Goal: Obtain resource: Download file/media

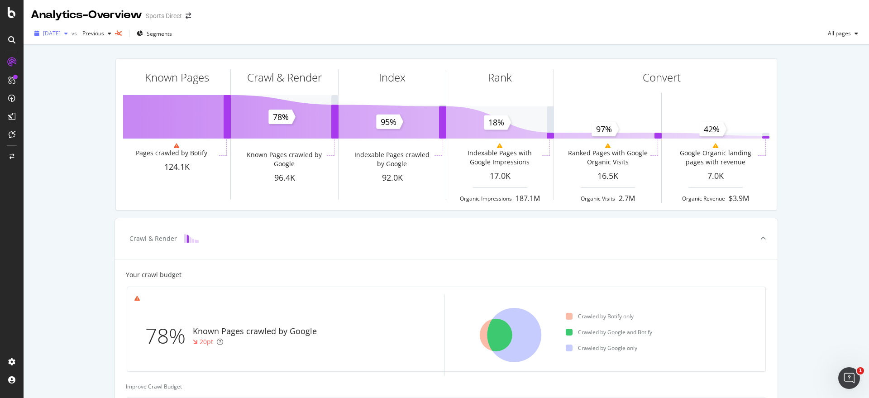
click at [68, 31] on icon "button" at bounding box center [66, 33] width 4 height 5
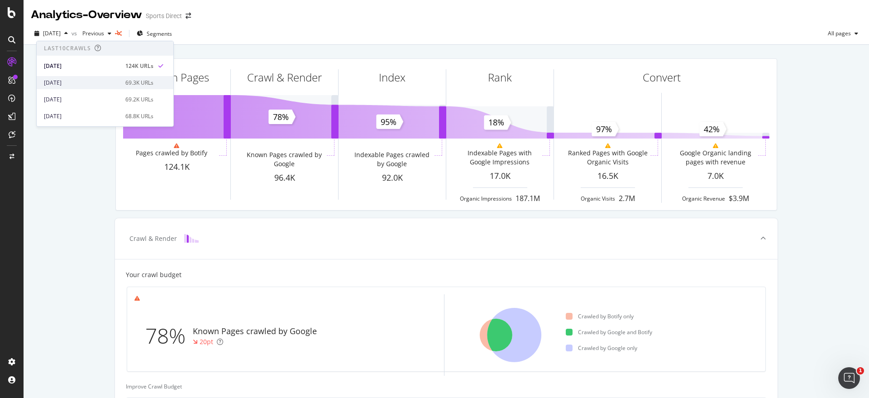
click at [95, 80] on div "2025 Aug. 10th" at bounding box center [82, 83] width 76 height 8
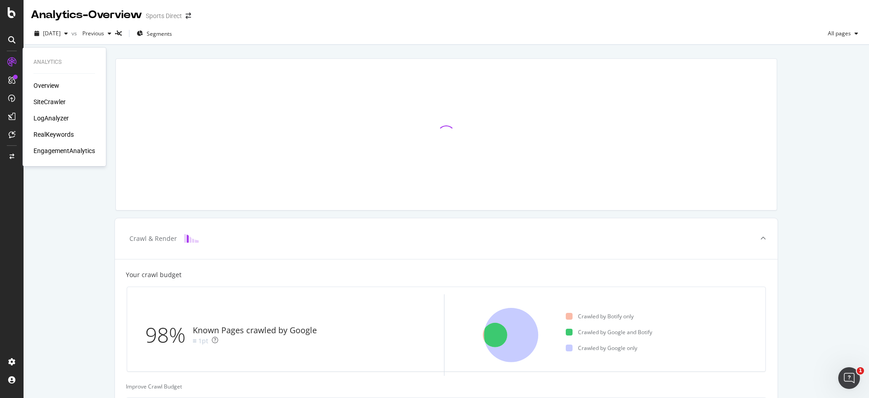
click at [56, 99] on div "SiteCrawler" at bounding box center [49, 101] width 32 height 9
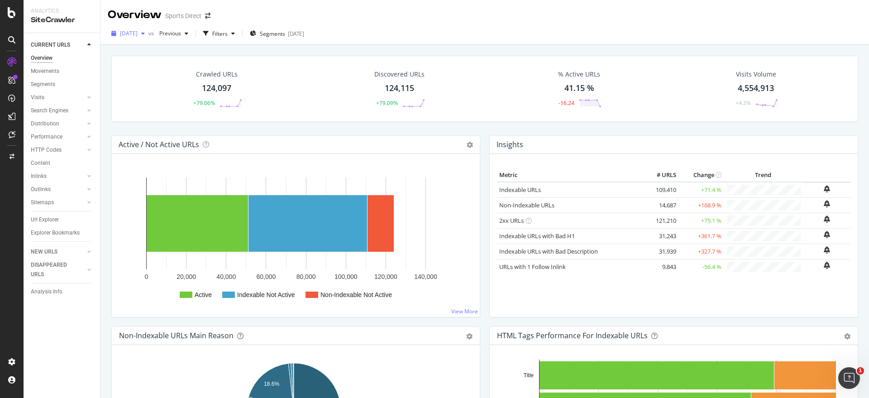
click at [148, 34] on div "button" at bounding box center [143, 33] width 11 height 5
click at [160, 81] on div "2025 Aug. 10th" at bounding box center [159, 83] width 76 height 8
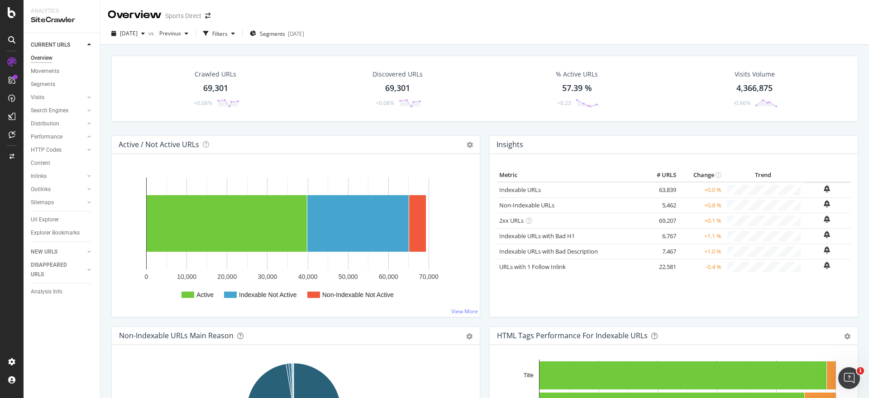
drag, startPoint x: 191, startPoint y: 84, endPoint x: 291, endPoint y: 93, distance: 99.9
click at [191, 84] on div "Crawled URLs 69,301 +0.08%" at bounding box center [216, 88] width 66 height 47
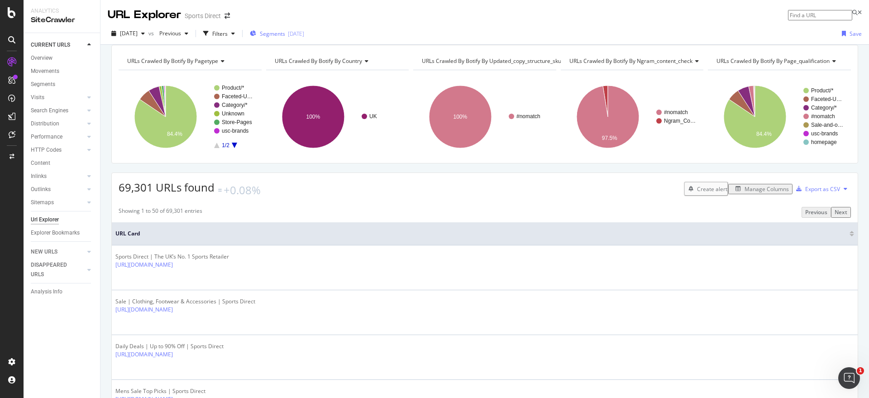
click at [285, 37] on span "Segments" at bounding box center [272, 34] width 25 height 8
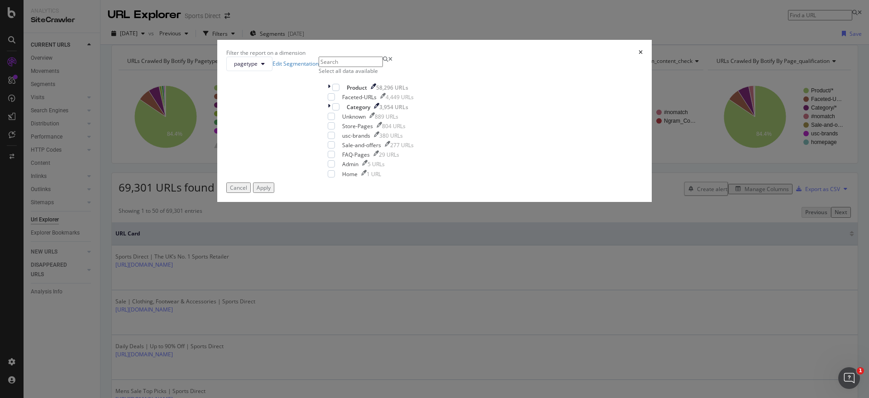
click at [344, 166] on div "pagetype Edit Segmentation Select all data available Product 58,296 URLs Facete…" at bounding box center [434, 120] width 416 height 126
click at [353, 75] on div "Select all data available" at bounding box center [370, 71] width 104 height 8
click at [339, 91] on div "modal" at bounding box center [335, 87] width 7 height 7
click at [335, 177] on div "modal" at bounding box center [331, 173] width 7 height 7
click at [333, 166] on icon "modal" at bounding box center [331, 163] width 4 height 5
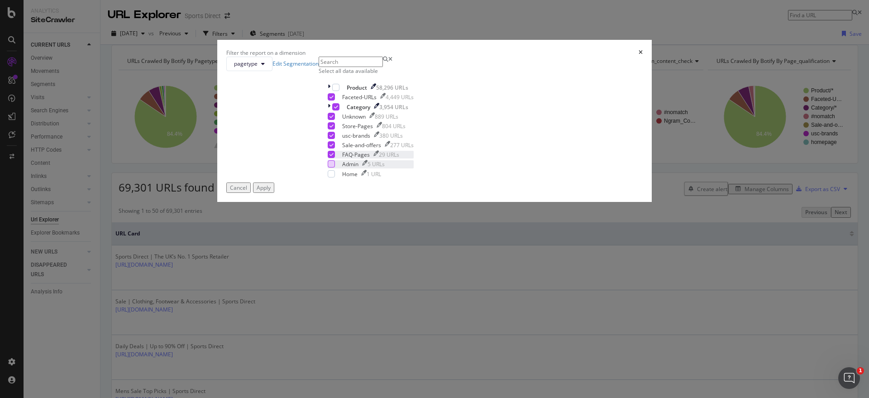
click at [333, 157] on icon "modal" at bounding box center [331, 154] width 4 height 5
click at [333, 147] on icon "modal" at bounding box center [331, 144] width 4 height 5
click at [333, 138] on icon "modal" at bounding box center [331, 135] width 4 height 5
click at [333, 128] on icon "modal" at bounding box center [331, 125] width 4 height 5
click at [271, 191] on div "Apply" at bounding box center [263, 188] width 14 height 8
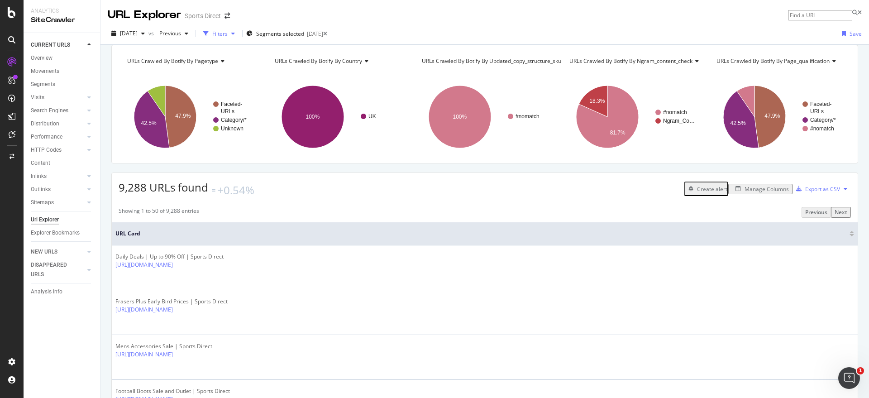
click at [228, 34] on div "Filters" at bounding box center [219, 34] width 15 height 8
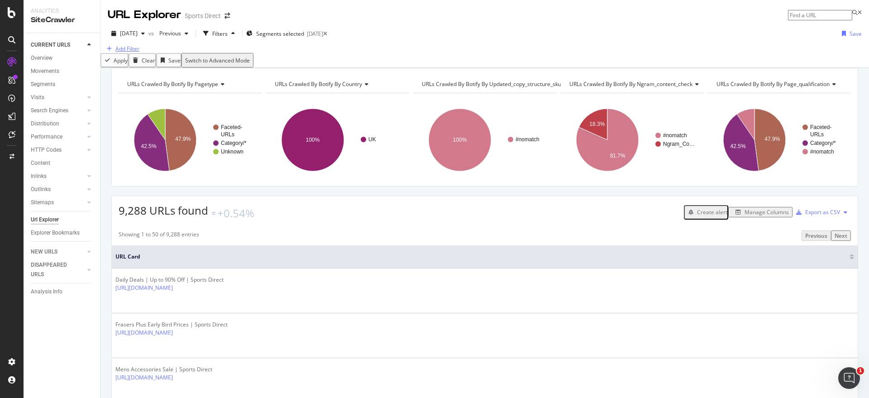
click at [133, 52] on div "Add Filter" at bounding box center [127, 49] width 24 height 8
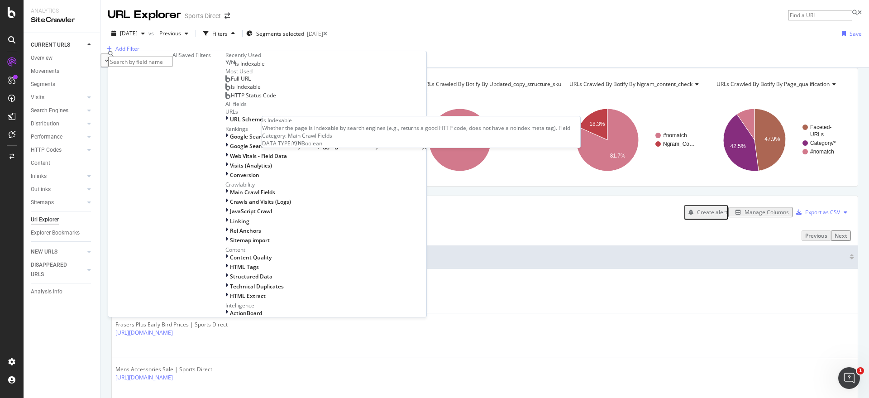
click at [235, 67] on span "Is Indexable" at bounding box center [250, 64] width 30 height 8
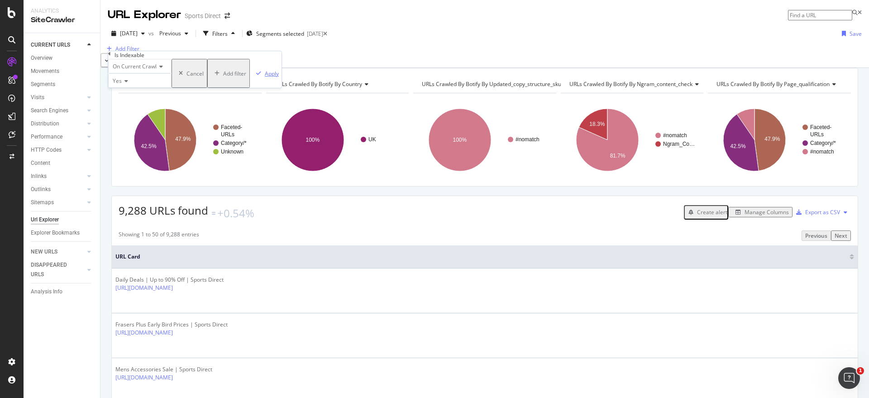
click at [265, 77] on div "Apply" at bounding box center [272, 74] width 14 height 8
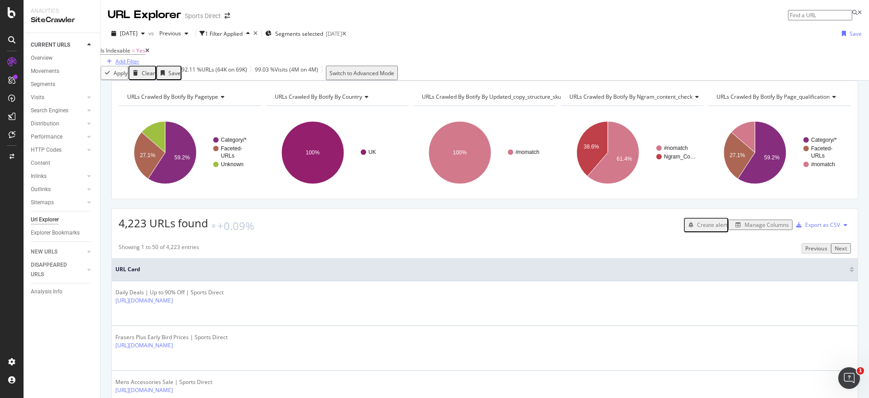
click at [139, 58] on div "Add Filter" at bounding box center [127, 61] width 24 height 8
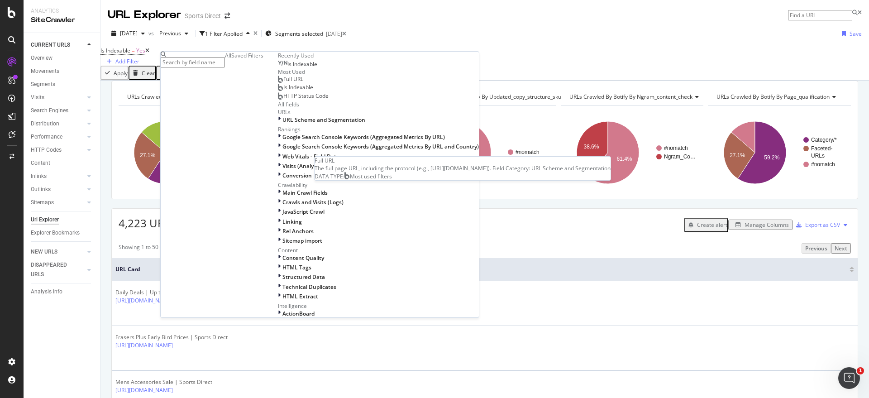
click at [278, 83] on div "Full URL" at bounding box center [290, 79] width 25 height 7
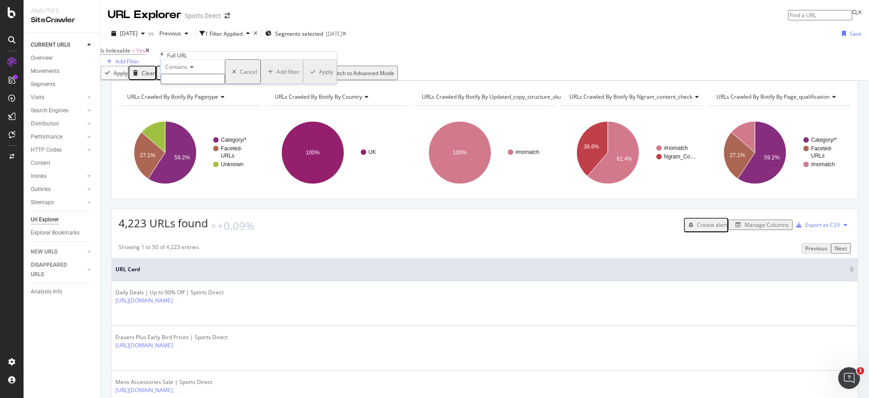
click at [207, 84] on input "text" at bounding box center [193, 79] width 64 height 10
type input "/ladies/footwear"
click at [318, 78] on div "Apply" at bounding box center [325, 75] width 14 height 8
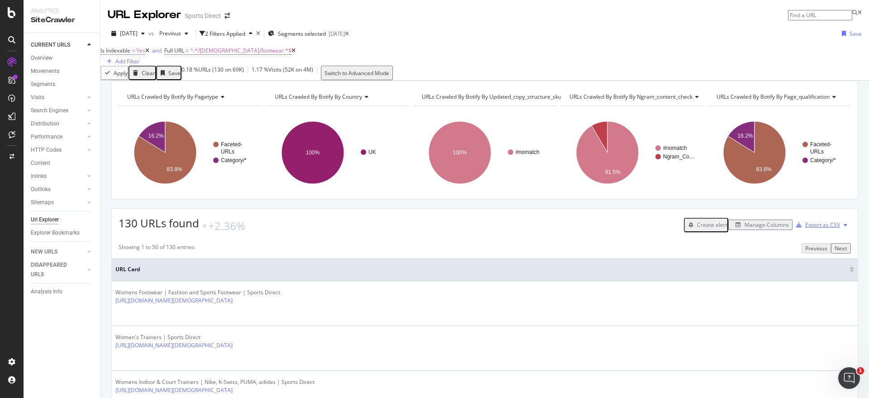
click at [811, 232] on div "Export as CSV" at bounding box center [815, 225] width 47 height 14
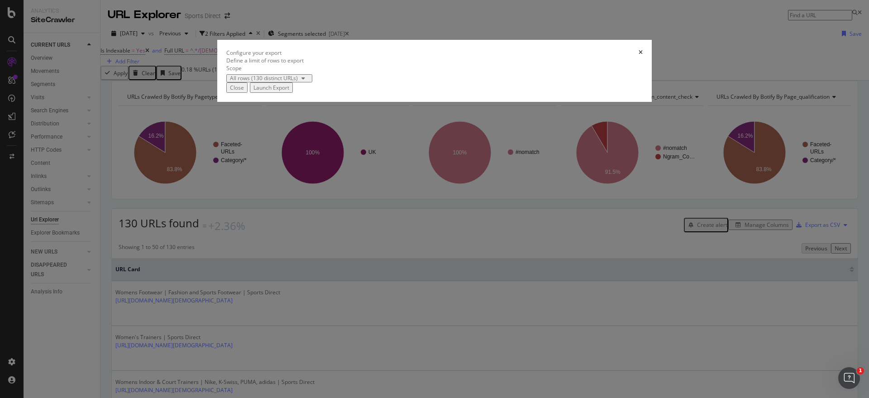
click at [289, 91] on div "Launch Export" at bounding box center [271, 88] width 36 height 8
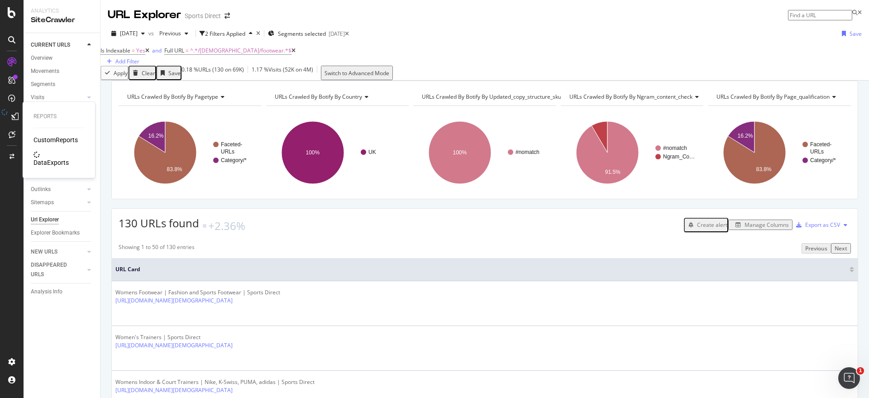
click at [51, 158] on div "DataExports" at bounding box center [50, 162] width 35 height 9
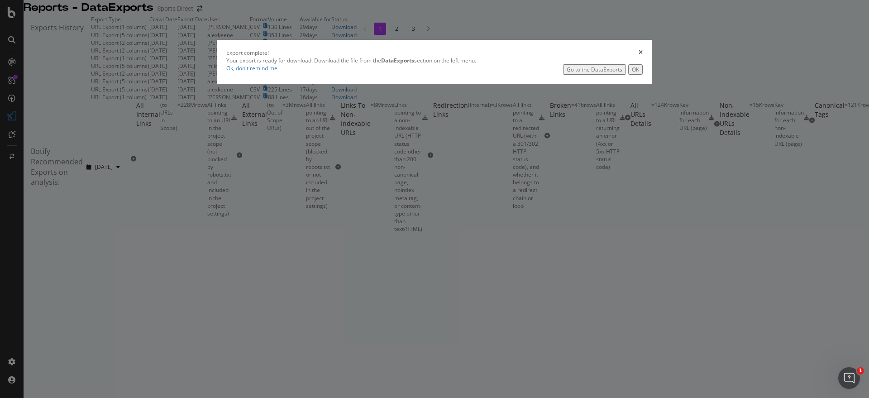
click at [638, 55] on icon "times" at bounding box center [640, 52] width 4 height 5
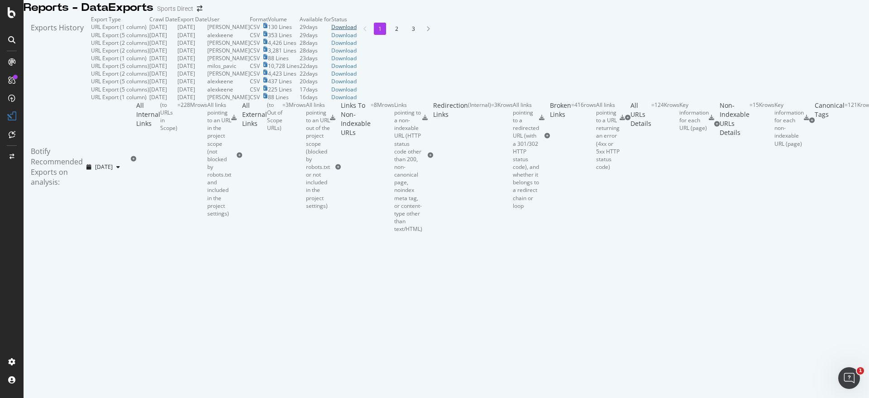
click at [356, 31] on div "Download" at bounding box center [343, 27] width 25 height 8
